Goal: Information Seeking & Learning: Learn about a topic

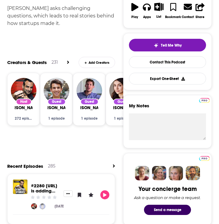
scroll to position [26, 0]
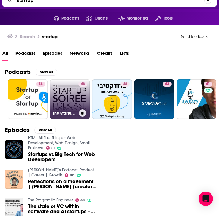
scroll to position [7, 0]
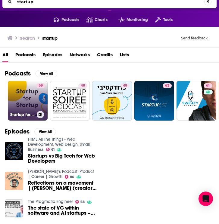
click at [29, 95] on link "58 Startup for Startup" at bounding box center [28, 101] width 40 height 40
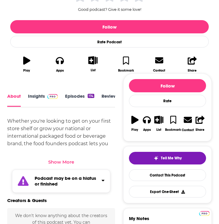
scroll to position [171, 0]
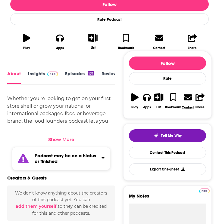
click at [65, 141] on div "Show More" at bounding box center [61, 139] width 26 height 6
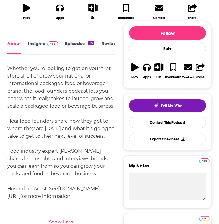
scroll to position [141, 0]
